Goal: Information Seeking & Learning: Learn about a topic

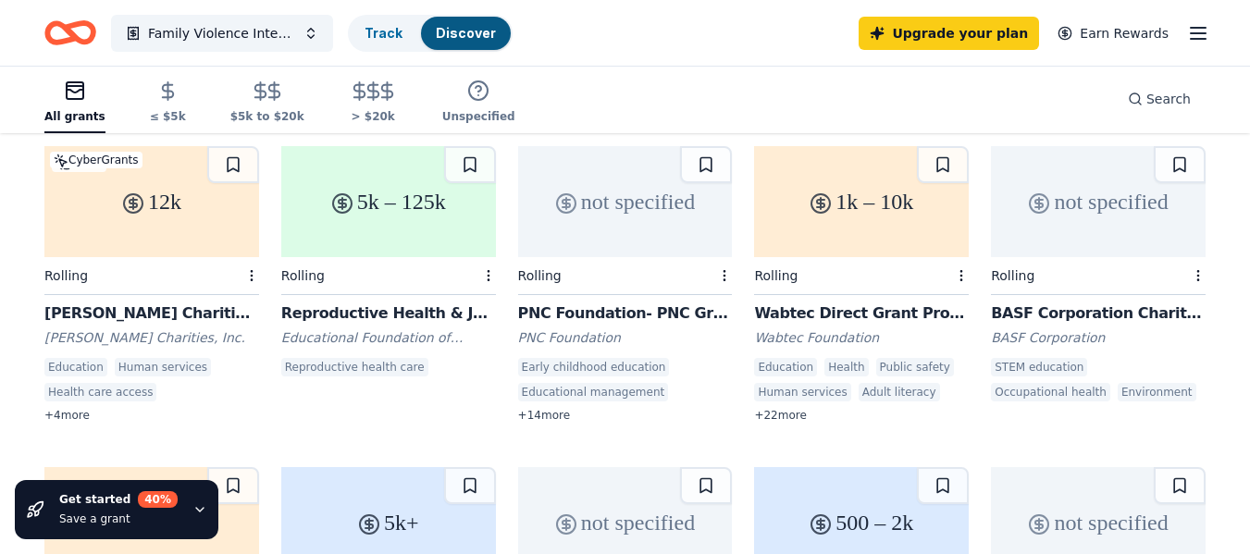
scroll to position [502, 0]
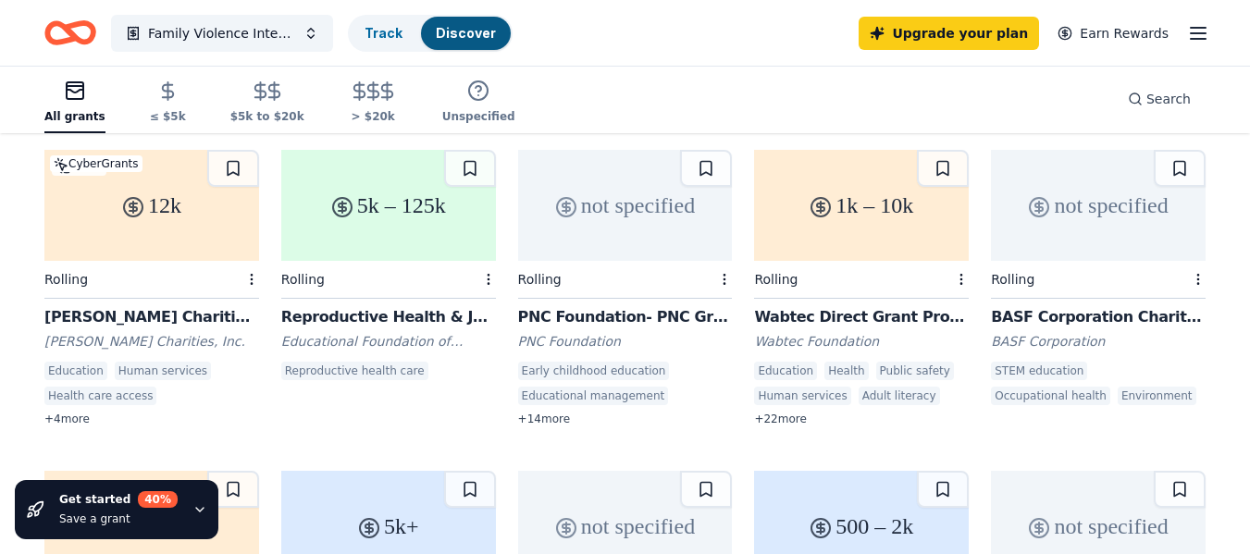
click at [853, 306] on div "Wabtec Direct Grant Program" at bounding box center [861, 317] width 215 height 22
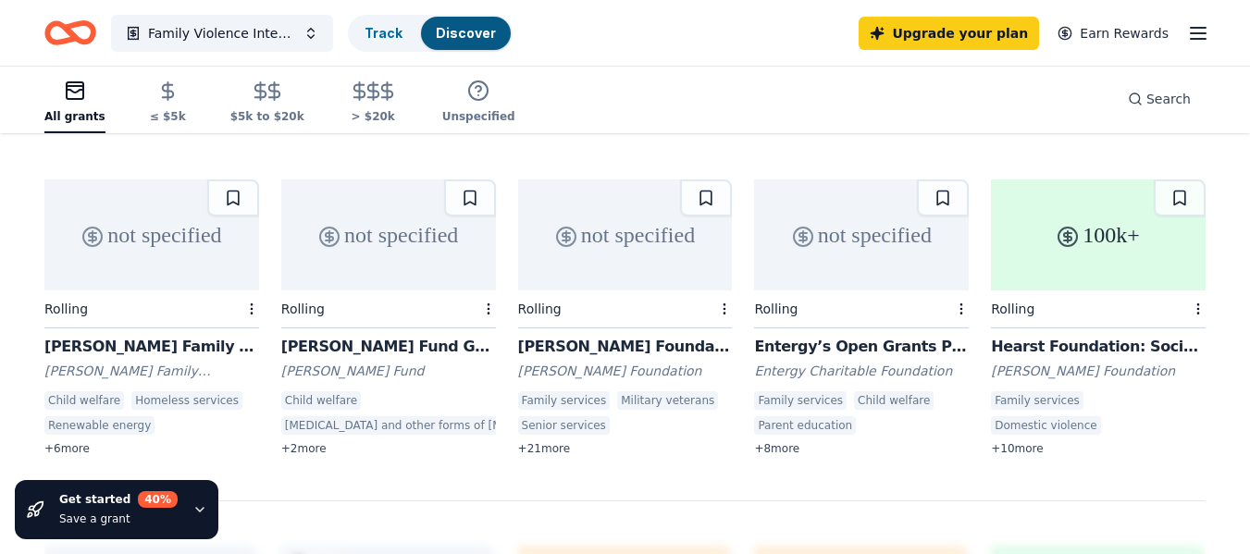
scroll to position [1103, 0]
